Goal: Task Accomplishment & Management: Manage account settings

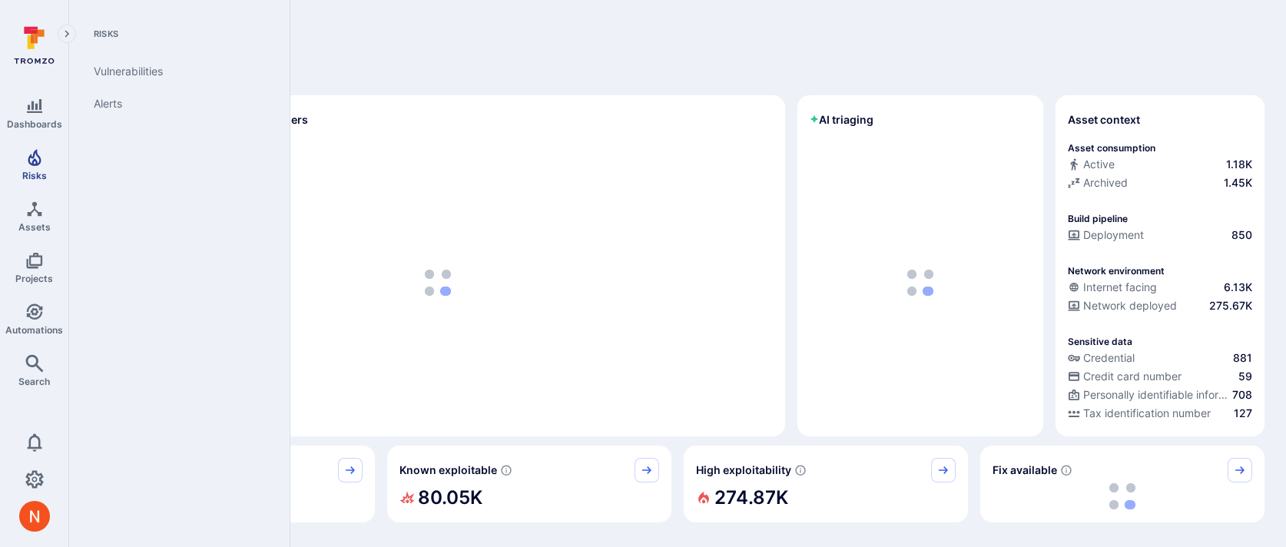
click at [35, 162] on icon "Risks" at bounding box center [34, 157] width 13 height 17
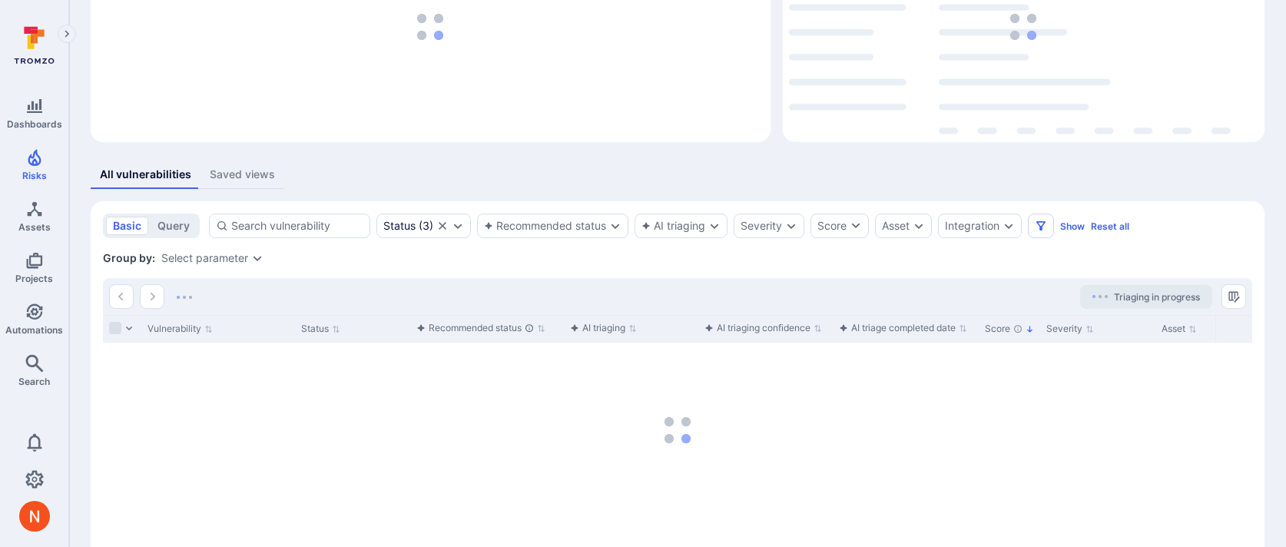
scroll to position [177, 0]
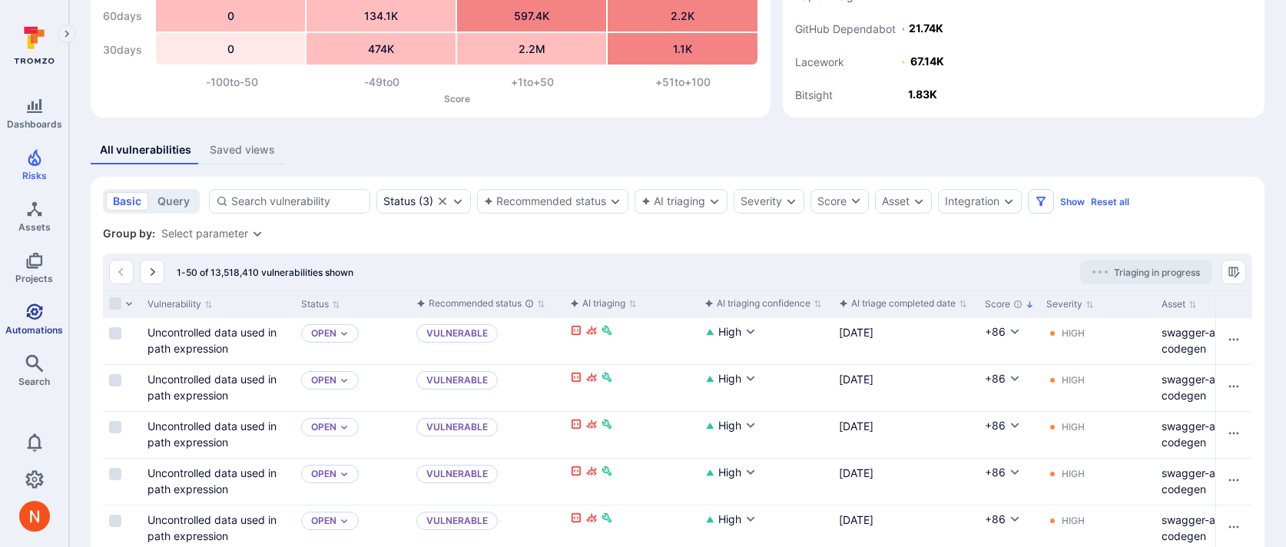
click at [28, 329] on span "Automations" at bounding box center [34, 330] width 58 height 12
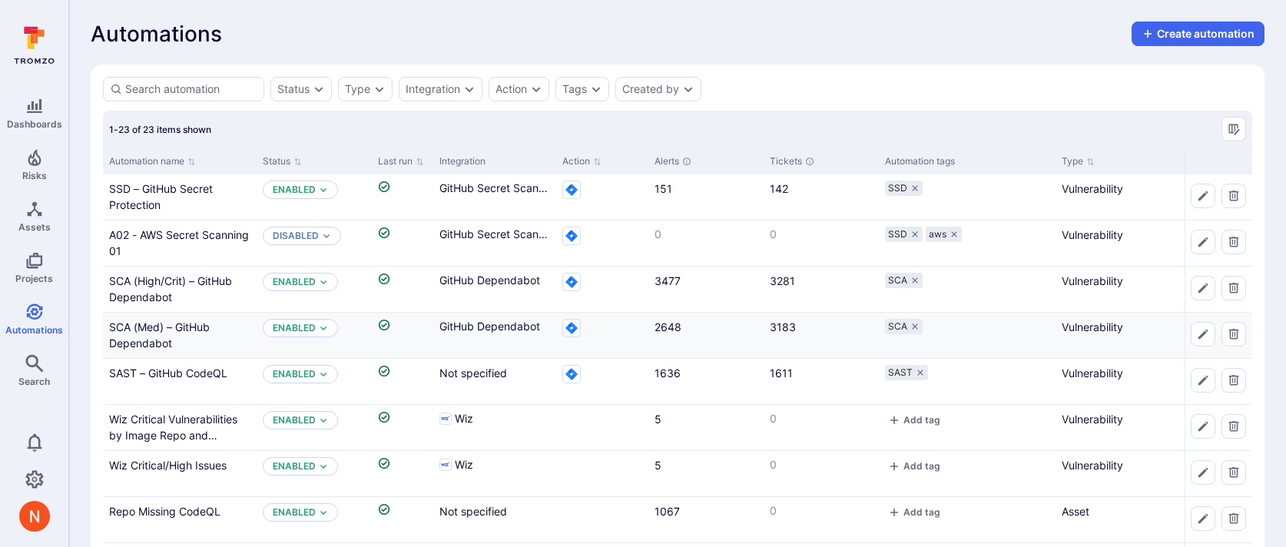
scroll to position [81, 0]
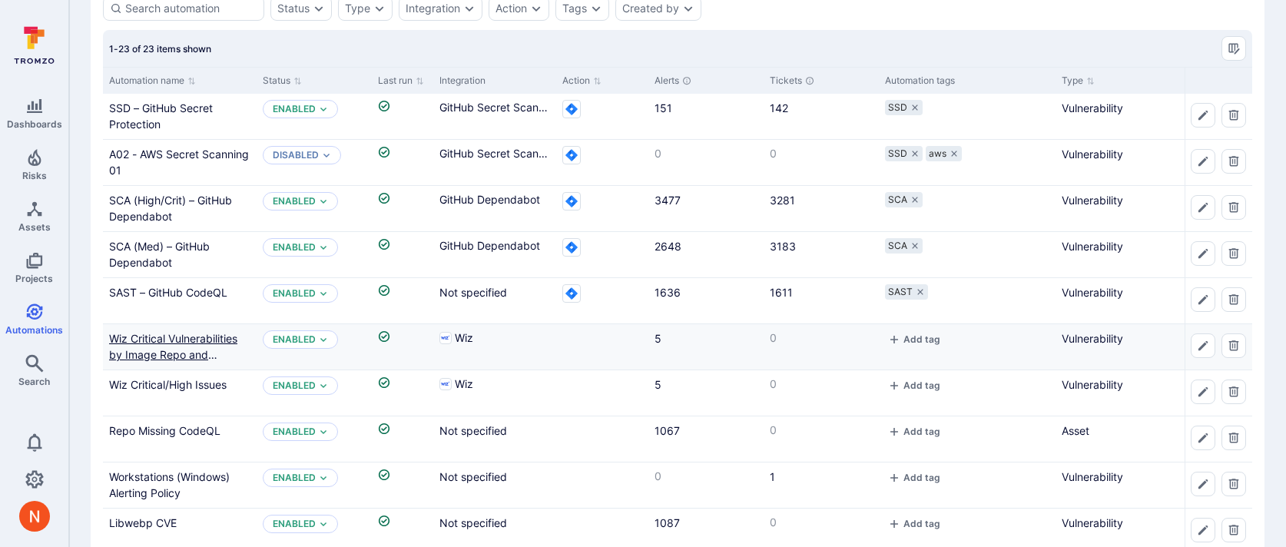
click at [179, 334] on link "Wiz Critical Vulnerabilities by Image Repo and Vulnerable Entity" at bounding box center [173, 354] width 128 height 45
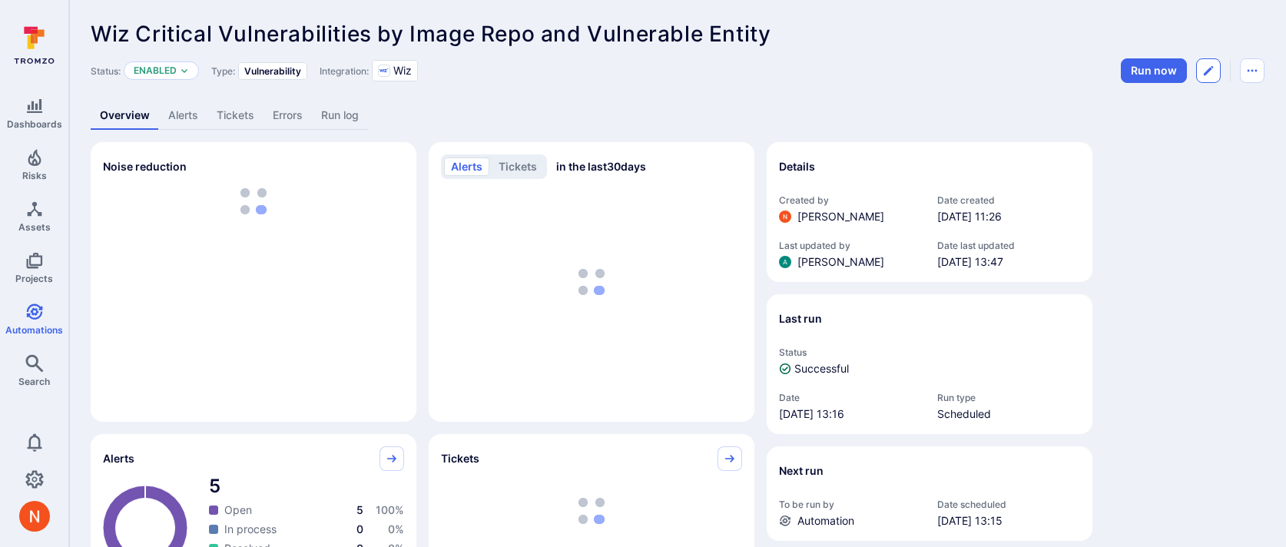
click at [1205, 62] on button "Edit automation" at bounding box center [1208, 70] width 25 height 25
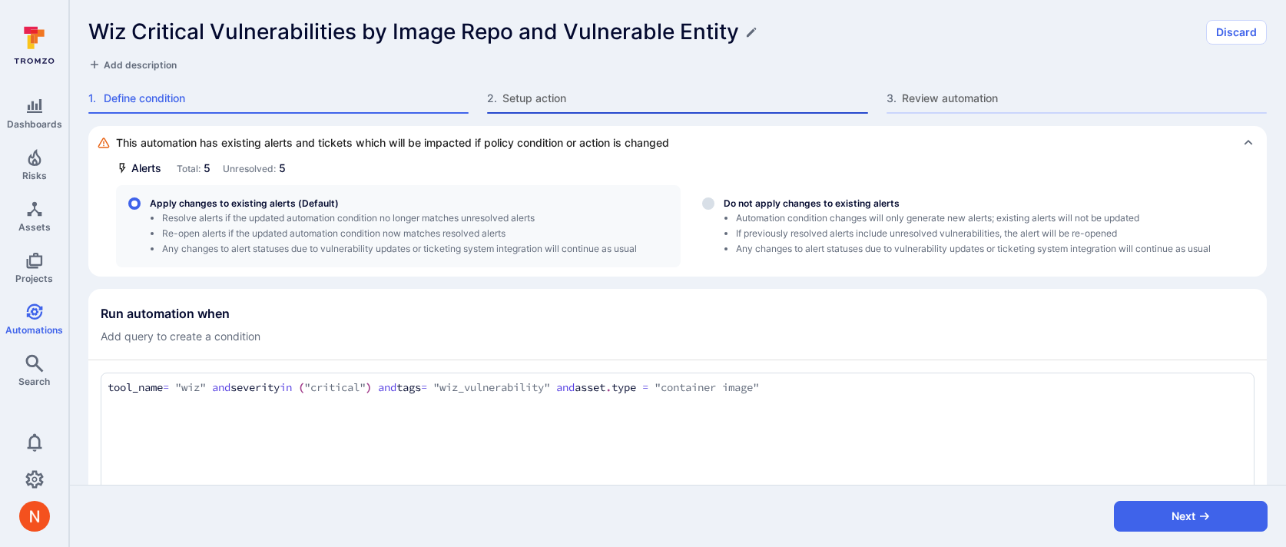
click at [541, 103] on span "Setup action" at bounding box center [685, 98] width 365 height 15
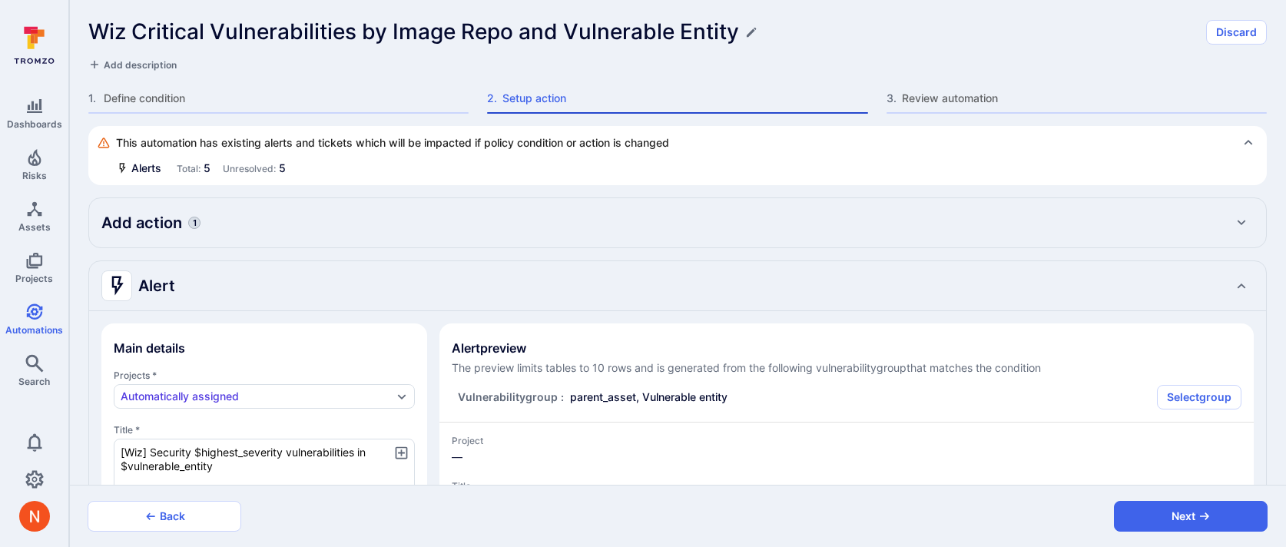
type textarea "x"
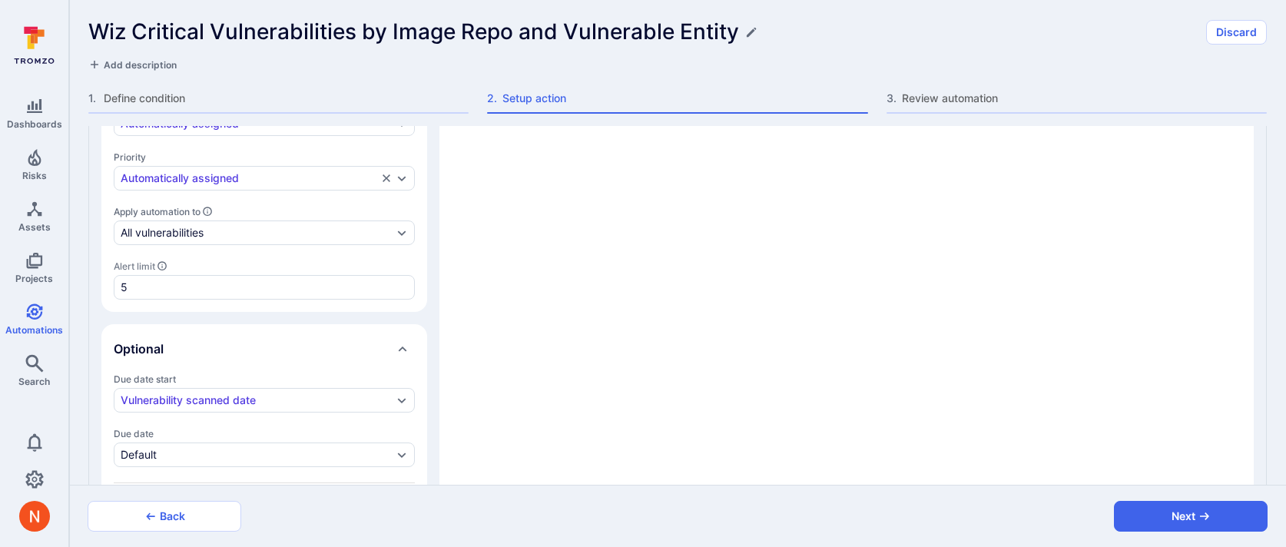
scroll to position [560, 0]
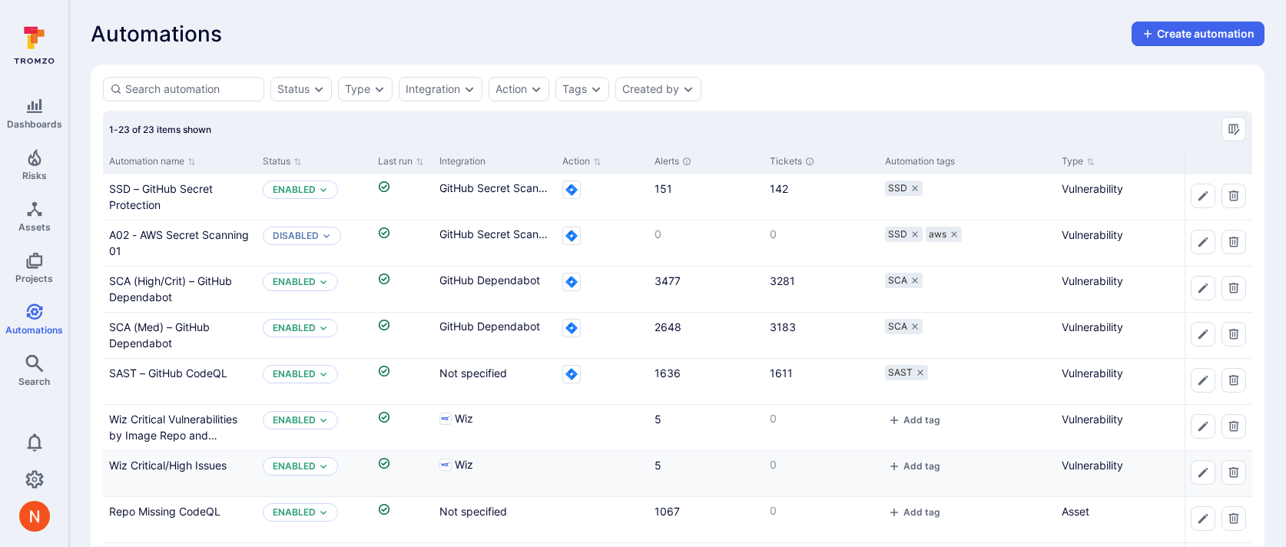
click at [174, 472] on div "Wiz Critical/High Issues" at bounding box center [179, 465] width 141 height 16
click at [176, 466] on link "Wiz Critical/High Issues" at bounding box center [168, 465] width 118 height 13
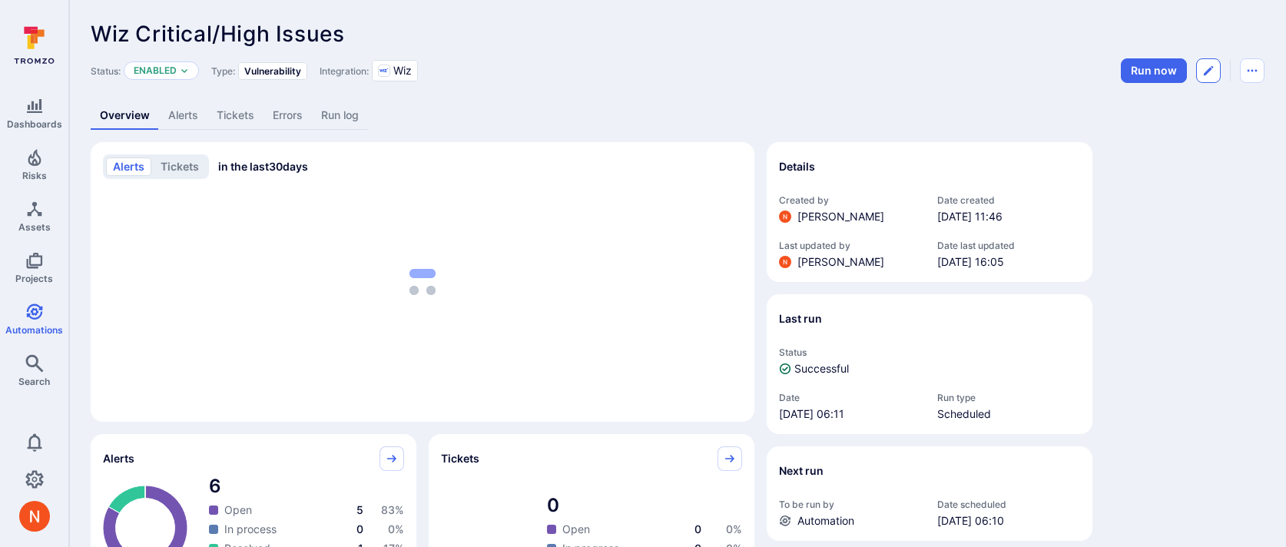
click at [1216, 74] on button "Edit automation" at bounding box center [1208, 70] width 25 height 25
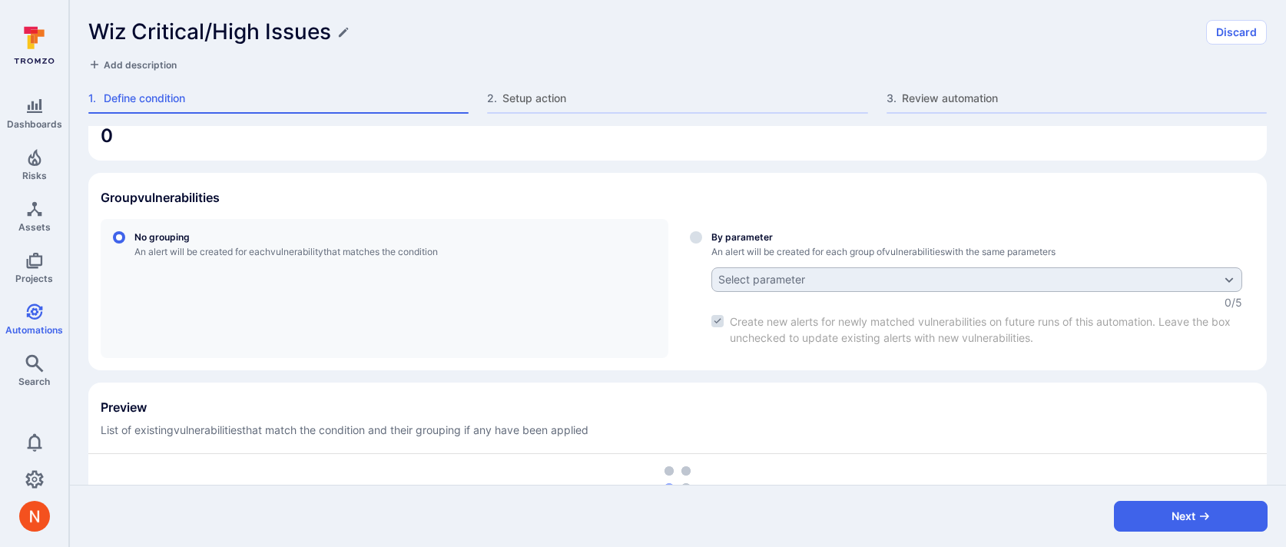
scroll to position [439, 0]
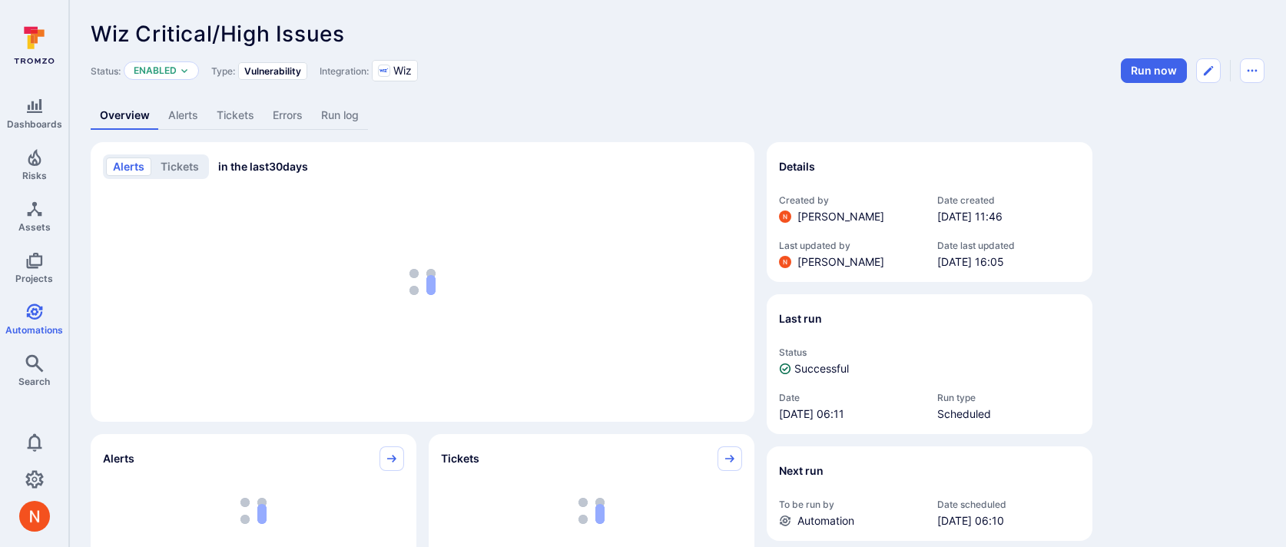
scroll to position [81, 0]
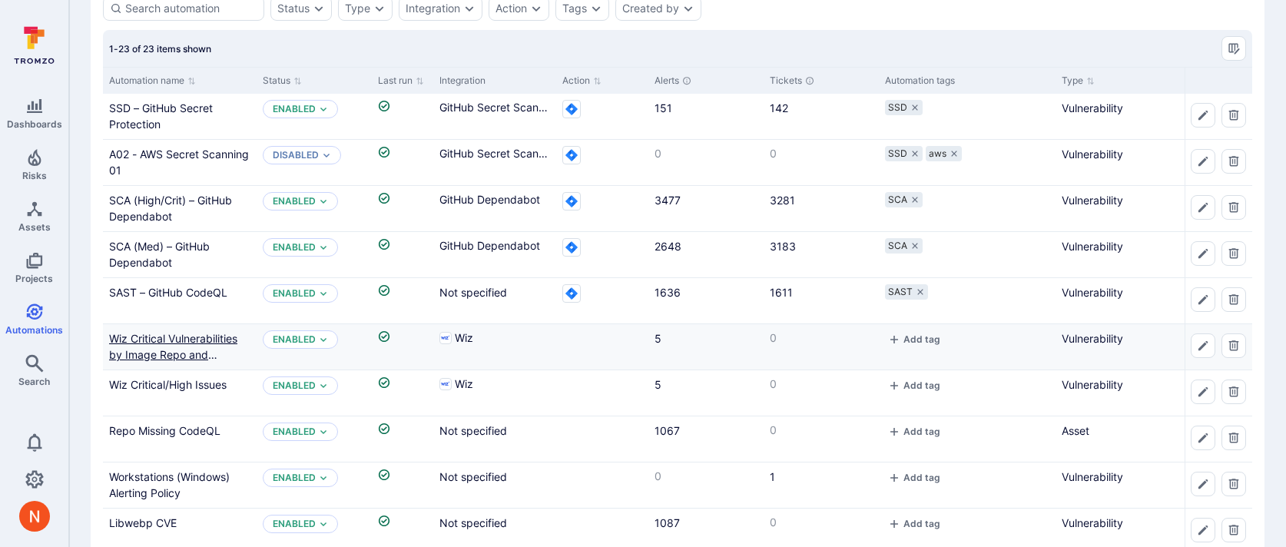
click at [205, 343] on link "Wiz Critical Vulnerabilities by Image Repo and Vulnerable Entity" at bounding box center [173, 354] width 128 height 45
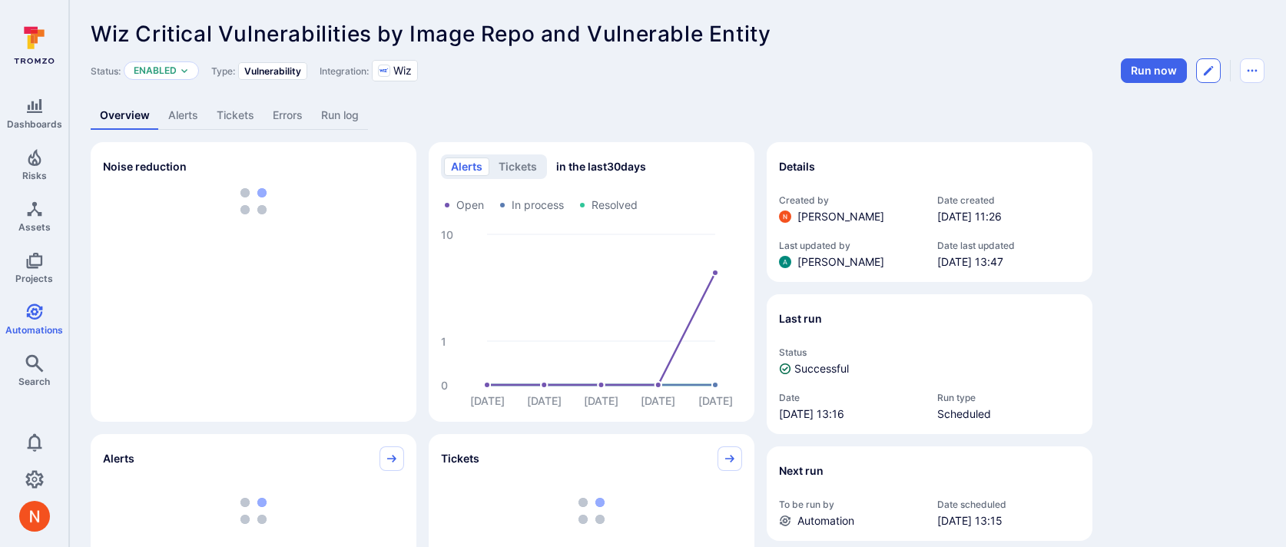
click at [1204, 68] on icon "Edit automation" at bounding box center [1208, 71] width 12 height 12
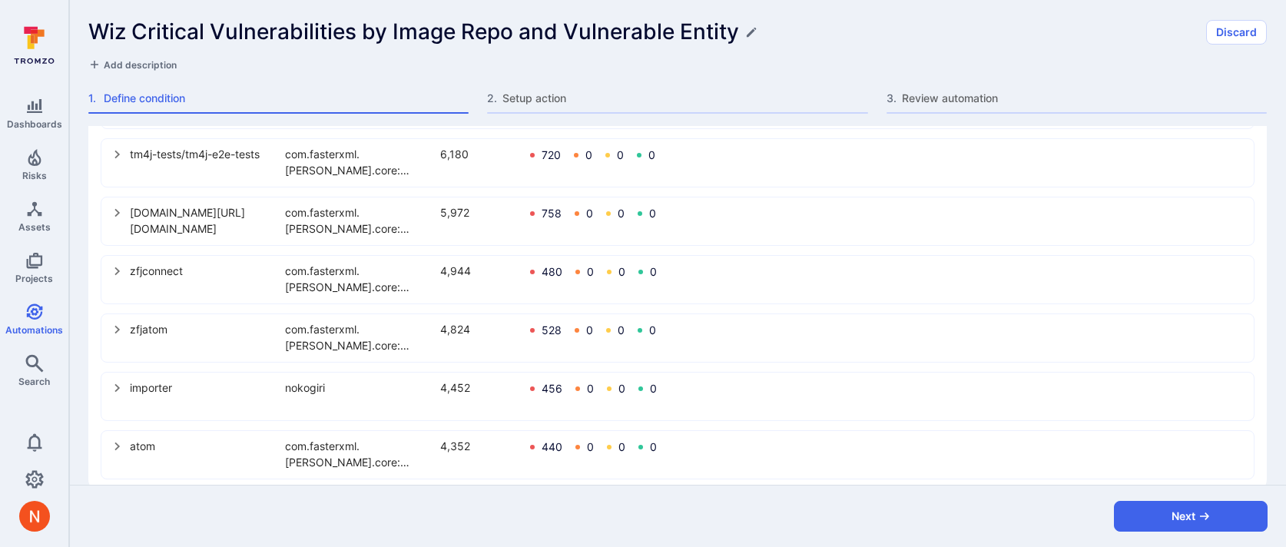
scroll to position [1059, 0]
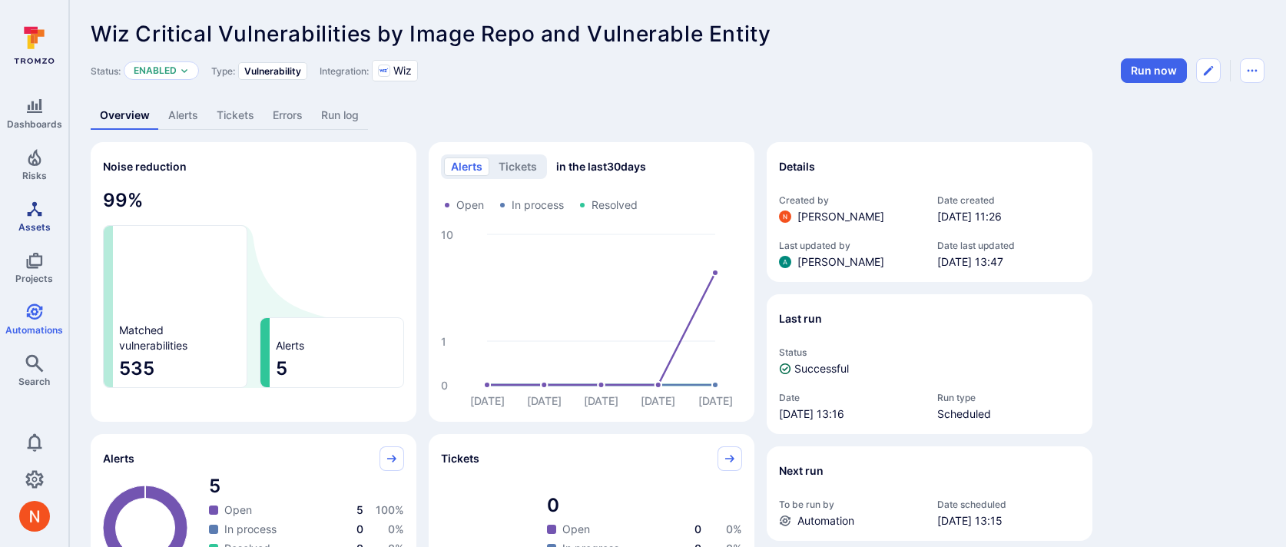
click at [32, 210] on icon "Assets" at bounding box center [34, 208] width 15 height 15
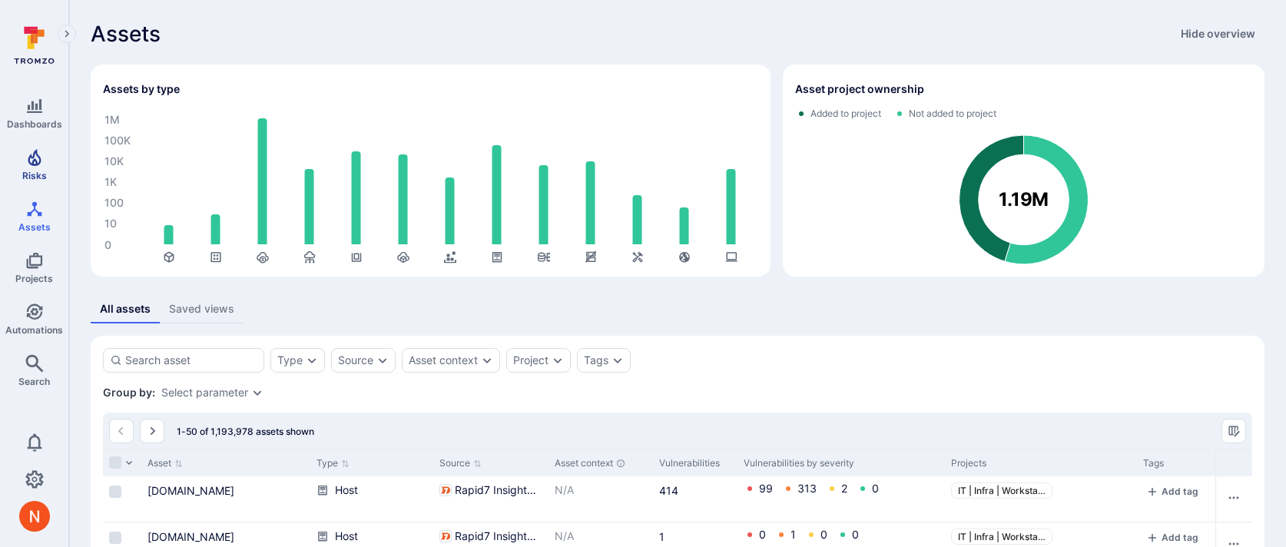
click at [19, 164] on link "Risks" at bounding box center [34, 164] width 68 height 45
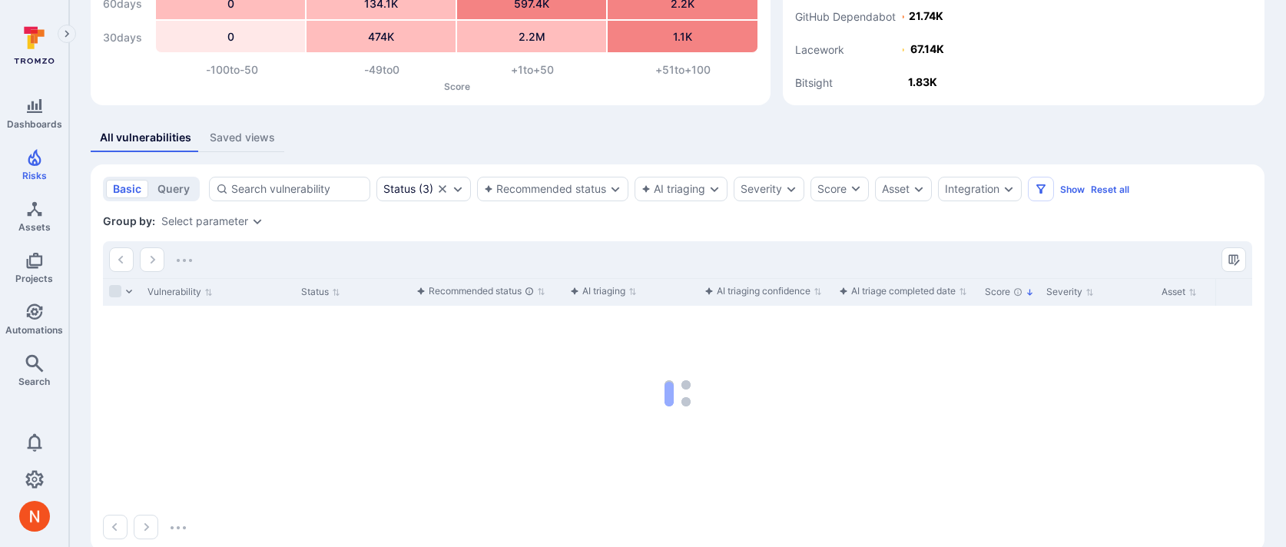
scroll to position [203, 0]
